Goal: Check status: Check status

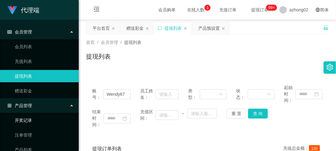
click at [46, 120] on link "开奖记录" at bounding box center [44, 120] width 59 height 12
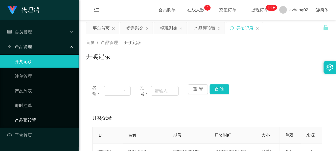
click at [45, 120] on link "产品预设置" at bounding box center [44, 120] width 59 height 12
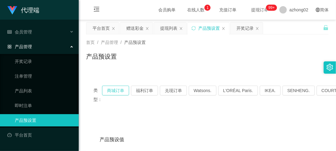
click at [112, 88] on button "商城订单" at bounding box center [115, 91] width 27 height 10
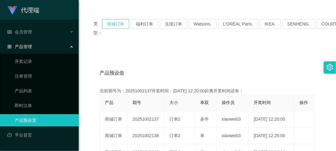
scroll to position [68, 0]
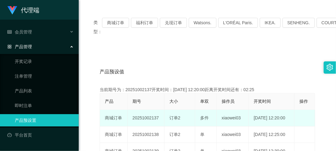
click at [147, 118] on td "20251002137" at bounding box center [146, 118] width 37 height 17
copy td "20251002137"
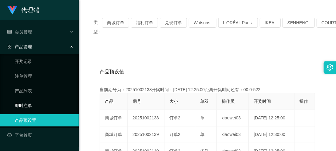
click at [48, 108] on link "即时注单" at bounding box center [44, 106] width 59 height 12
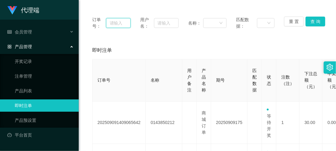
click at [116, 22] on input "text" at bounding box center [118, 23] width 25 height 10
paste input "kaik95"
type input "k"
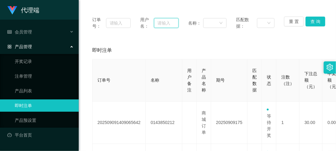
click at [162, 22] on input "text" at bounding box center [166, 23] width 25 height 10
paste input "kaik95"
type input "kaik95"
click at [312, 21] on button "查 询" at bounding box center [316, 22] width 20 height 10
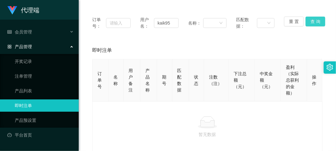
click at [312, 21] on button "查 询" at bounding box center [316, 22] width 20 height 10
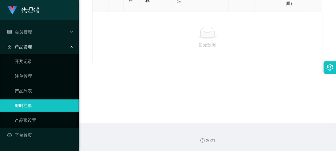
scroll to position [0, 0]
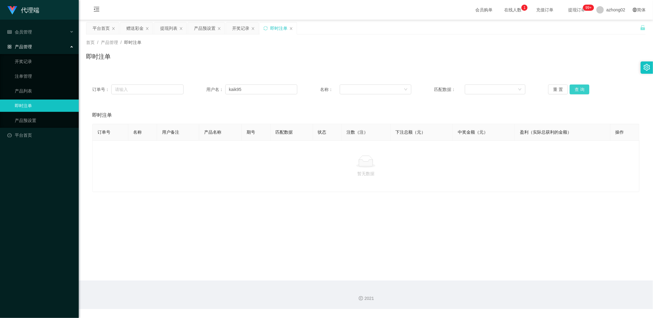
click at [336, 86] on button "查 询" at bounding box center [580, 90] width 20 height 10
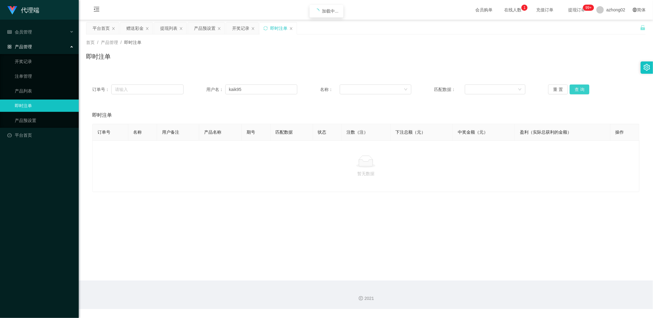
click at [336, 86] on button "查 询" at bounding box center [580, 90] width 20 height 10
drag, startPoint x: 580, startPoint y: 86, endPoint x: 562, endPoint y: 84, distance: 18.0
click at [336, 86] on button "查 询" at bounding box center [580, 90] width 20 height 10
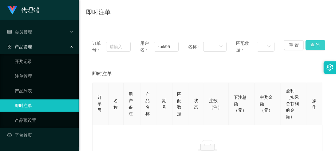
scroll to position [45, 0]
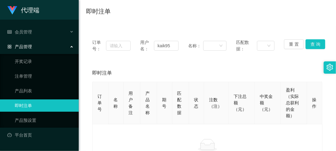
click at [158, 7] on div "即时注单" at bounding box center [207, 14] width 243 height 14
click at [37, 72] on link "注单管理" at bounding box center [44, 76] width 59 height 12
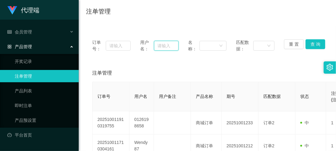
click at [159, 48] on input "text" at bounding box center [166, 46] width 25 height 10
paste input "kaik95"
type input "kaik95"
click at [322, 45] on button "查 询" at bounding box center [316, 44] width 20 height 10
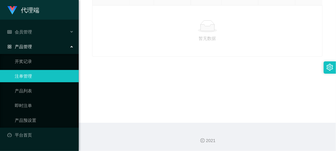
scroll to position [0, 0]
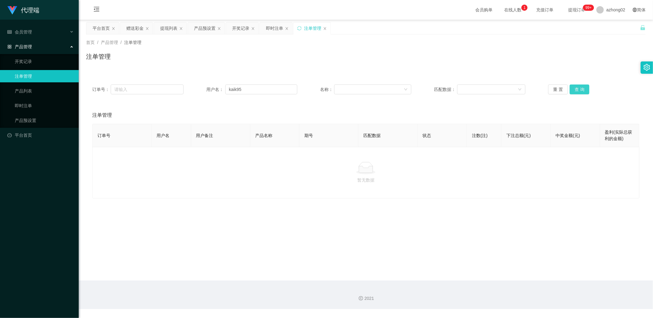
click at [336, 90] on button "查 询" at bounding box center [580, 90] width 20 height 10
click at [336, 90] on div "重 置 查 询" at bounding box center [593, 90] width 91 height 10
click at [336, 90] on button "查 询" at bounding box center [580, 90] width 20 height 10
click at [336, 90] on div "重 置 查 询" at bounding box center [593, 90] width 91 height 10
click at [336, 90] on button "查 询" at bounding box center [580, 90] width 20 height 10
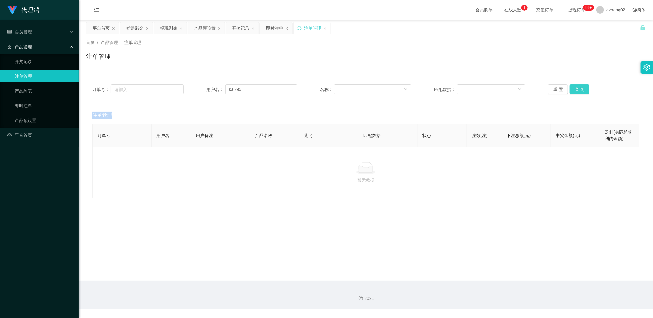
click at [336, 90] on button "查 询" at bounding box center [580, 90] width 20 height 10
click at [336, 90] on div "重 置 查 询" at bounding box center [593, 90] width 91 height 10
click at [336, 90] on button "查 询" at bounding box center [580, 90] width 20 height 10
click at [336, 90] on div "重 置 查 询" at bounding box center [593, 90] width 91 height 10
click at [336, 90] on button "查 询" at bounding box center [580, 90] width 20 height 10
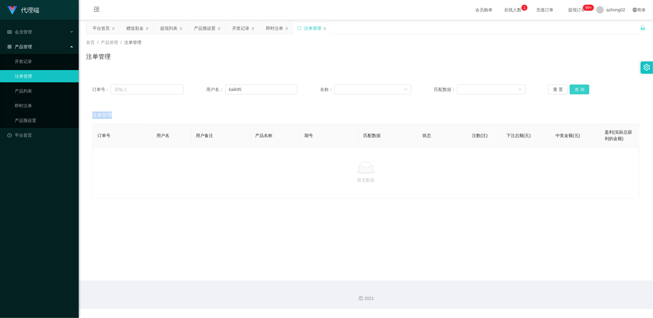
click at [336, 90] on div "重 置 查 询" at bounding box center [593, 90] width 91 height 10
click at [336, 90] on button "查 询" at bounding box center [580, 90] width 20 height 10
click at [336, 90] on button "查 询" at bounding box center [583, 90] width 26 height 10
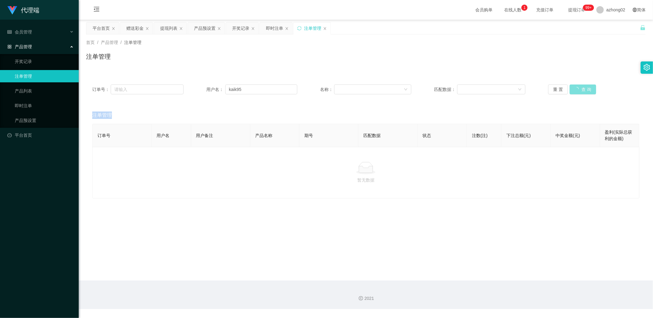
click at [336, 90] on div "重 置 查 询" at bounding box center [593, 90] width 91 height 10
click at [336, 90] on button "查 询" at bounding box center [580, 90] width 20 height 10
click at [336, 90] on div "重 置 查 询" at bounding box center [593, 90] width 91 height 10
